Goal: Task Accomplishment & Management: Manage account settings

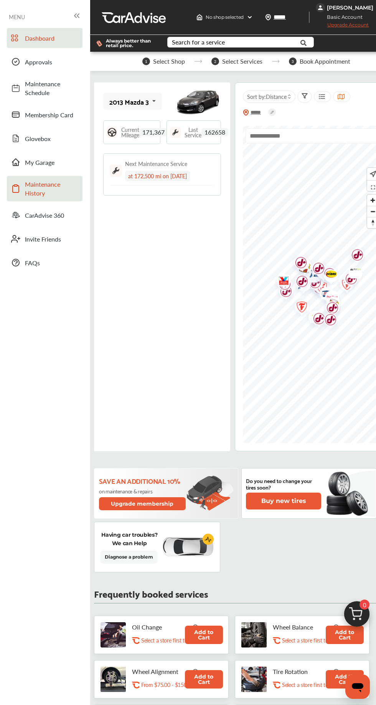
click at [27, 188] on span "Maintenance History" at bounding box center [52, 189] width 54 height 18
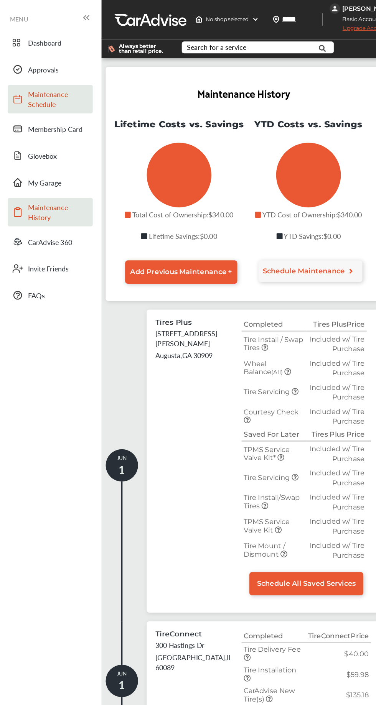
click at [41, 86] on span "Maintenance Schedule" at bounding box center [52, 88] width 54 height 18
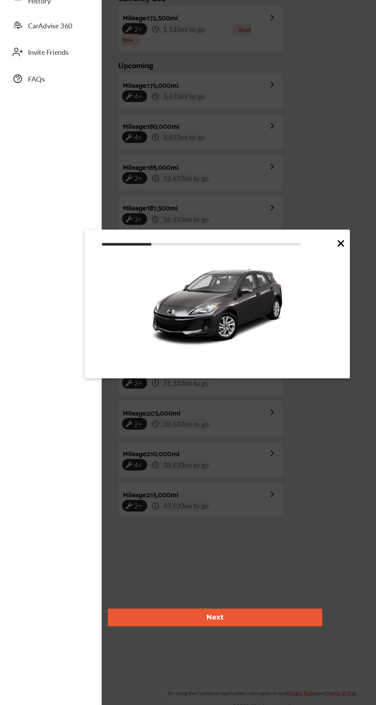
scroll to position [165, 0]
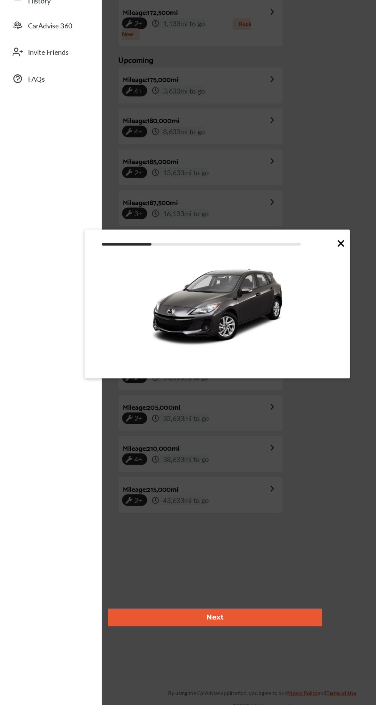
click at [301, 294] on icon at bounding box center [302, 294] width 9 height 9
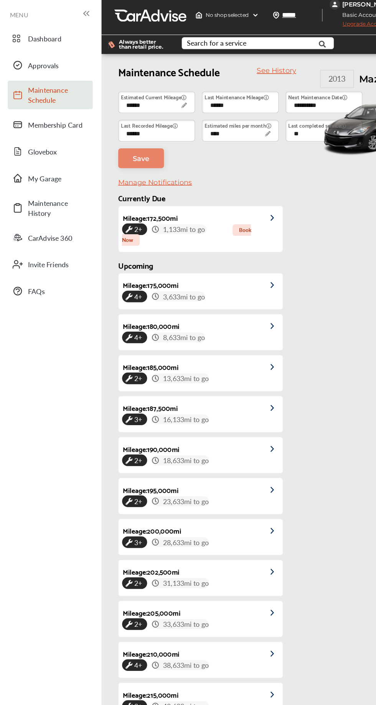
scroll to position [0, 0]
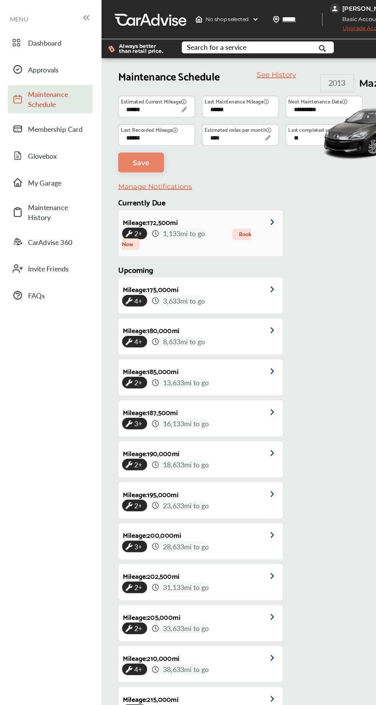
click at [231, 217] on div "2+ 1,133 mi to go Book Now" at bounding box center [179, 212] width 140 height 18
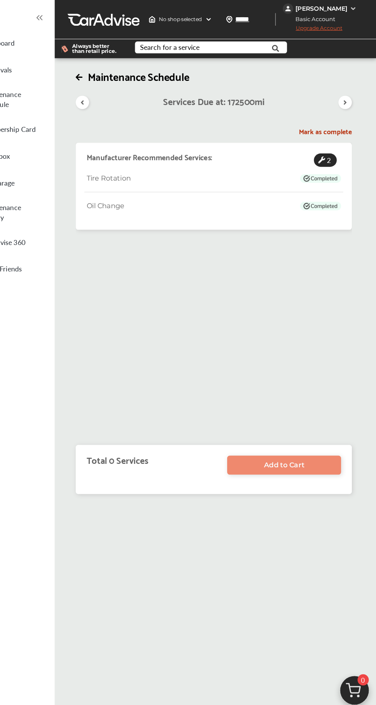
click at [185, 218] on div "Manufacturer Recommended Services: 2 Tire Rotation Oil Change" at bounding box center [231, 262] width 245 height 271
click at [258, 189] on div "Oil Change" at bounding box center [232, 184] width 230 height 12
click at [323, 121] on h5 "Mark as complete" at bounding box center [231, 117] width 245 height 8
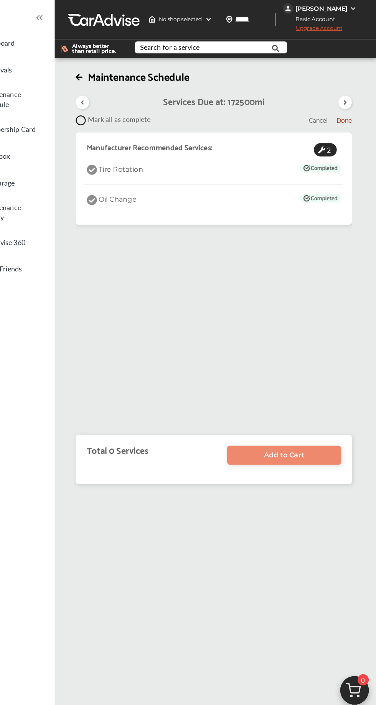
click at [114, 112] on icon at bounding box center [113, 106] width 9 height 9
click at [345, 112] on span "Done" at bounding box center [348, 106] width 14 height 10
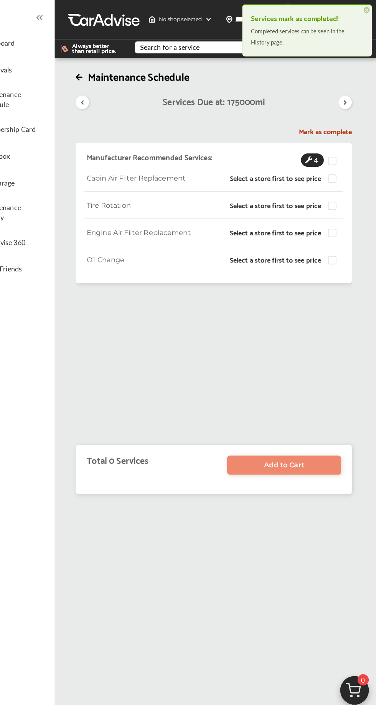
click at [115, 94] on icon at bounding box center [114, 91] width 7 height 6
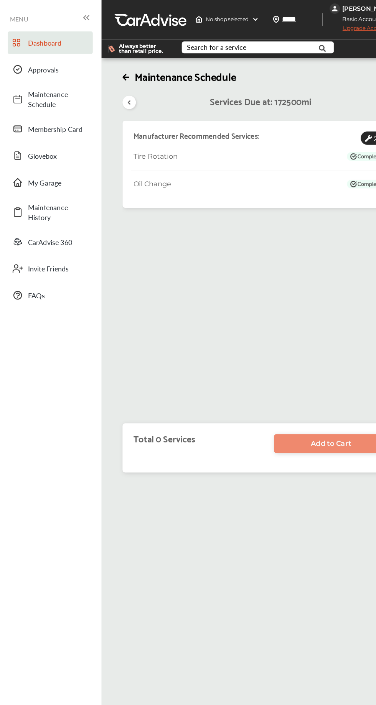
click at [27, 41] on span "Dashboard" at bounding box center [52, 38] width 54 height 9
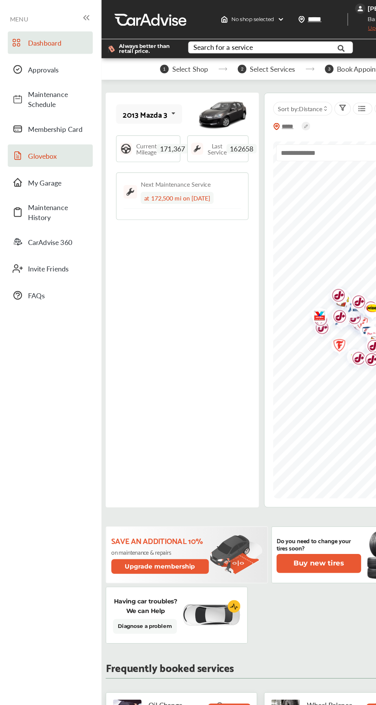
click at [35, 144] on link "Glovebox" at bounding box center [45, 138] width 76 height 20
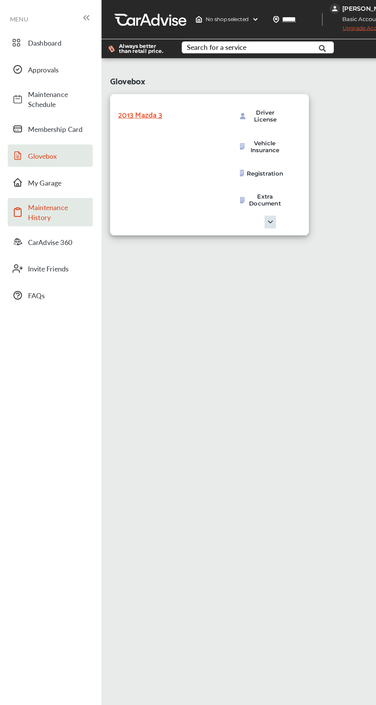
click at [31, 190] on span "Maintenance History" at bounding box center [52, 189] width 54 height 18
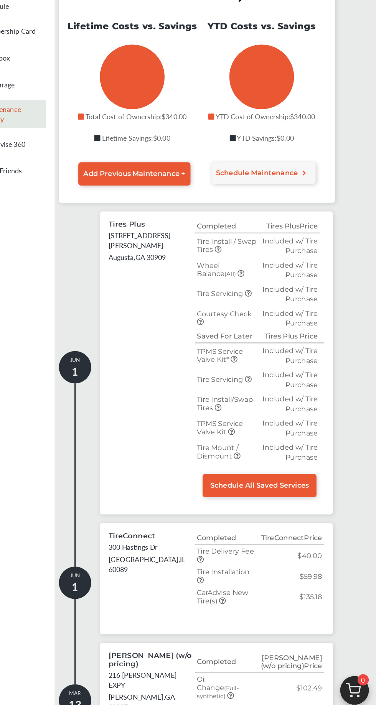
scroll to position [77, 0]
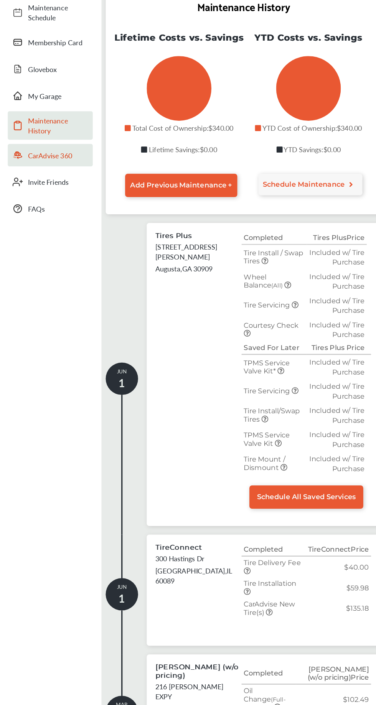
click at [31, 147] on link "CarAdvise 360" at bounding box center [45, 138] width 76 height 20
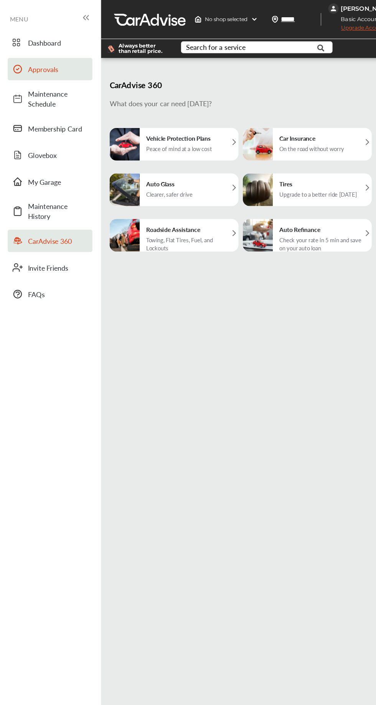
click at [25, 55] on link "Approvals" at bounding box center [45, 62] width 76 height 20
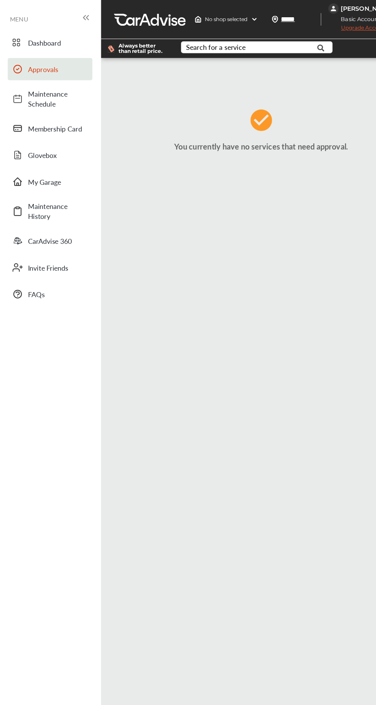
click at [26, 54] on link "Approvals" at bounding box center [45, 62] width 76 height 20
click at [20, 39] on span at bounding box center [16, 38] width 12 height 12
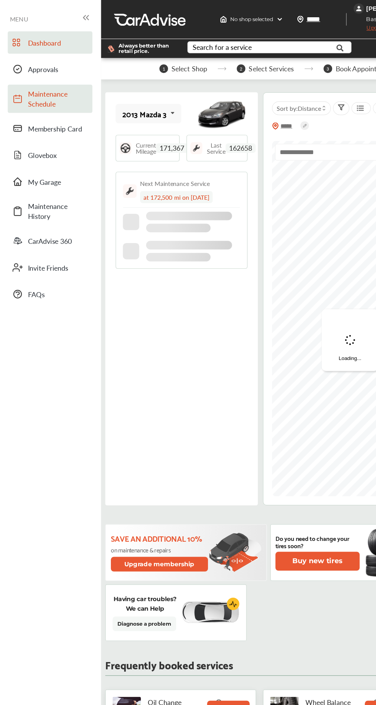
click at [30, 93] on span "Maintenance Schedule" at bounding box center [52, 88] width 54 height 18
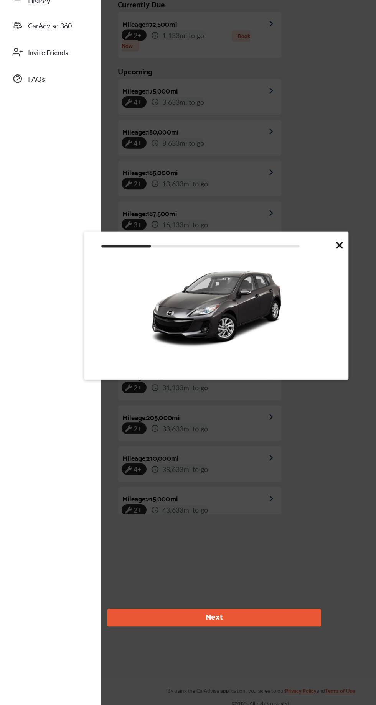
scroll to position [165, 0]
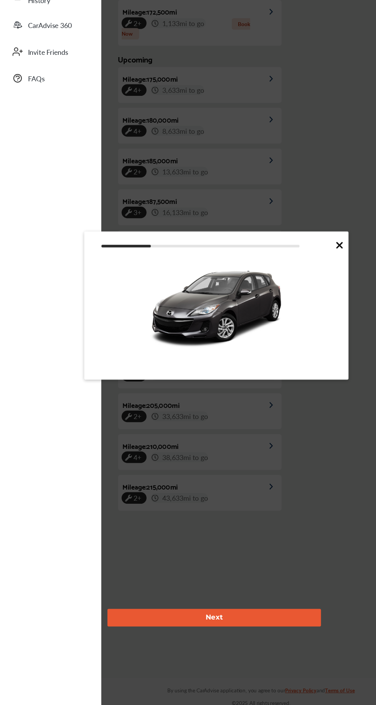
click at [303, 294] on icon at bounding box center [303, 294] width 5 height 5
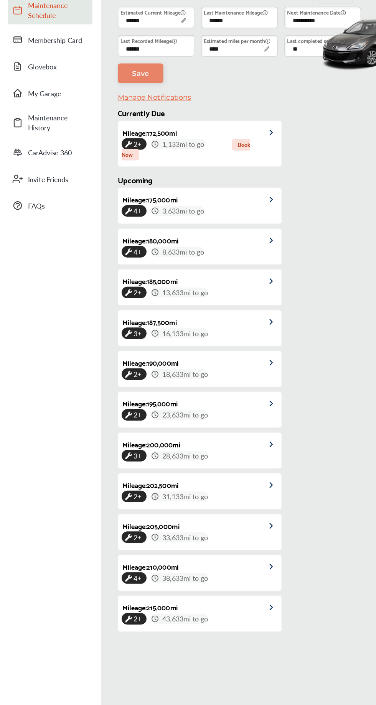
scroll to position [0, 0]
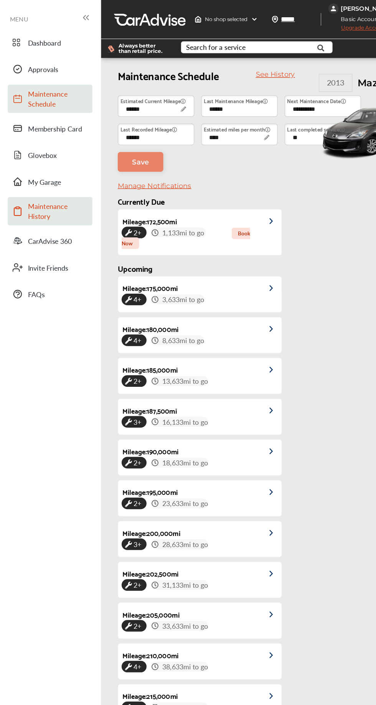
click at [23, 188] on link "Maintenance History" at bounding box center [45, 188] width 76 height 25
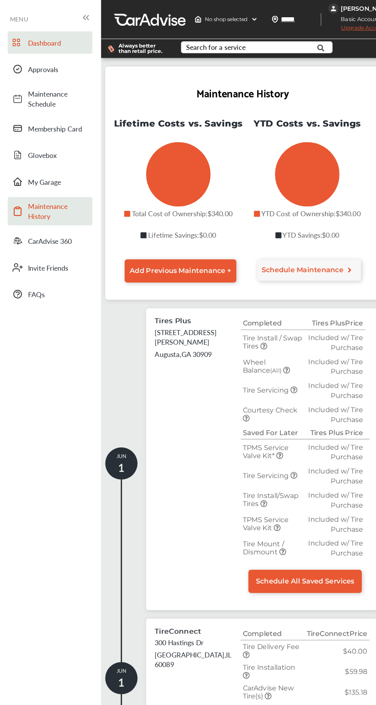
click at [23, 33] on link "Dashboard" at bounding box center [45, 38] width 76 height 20
